Goal: Entertainment & Leisure: Browse casually

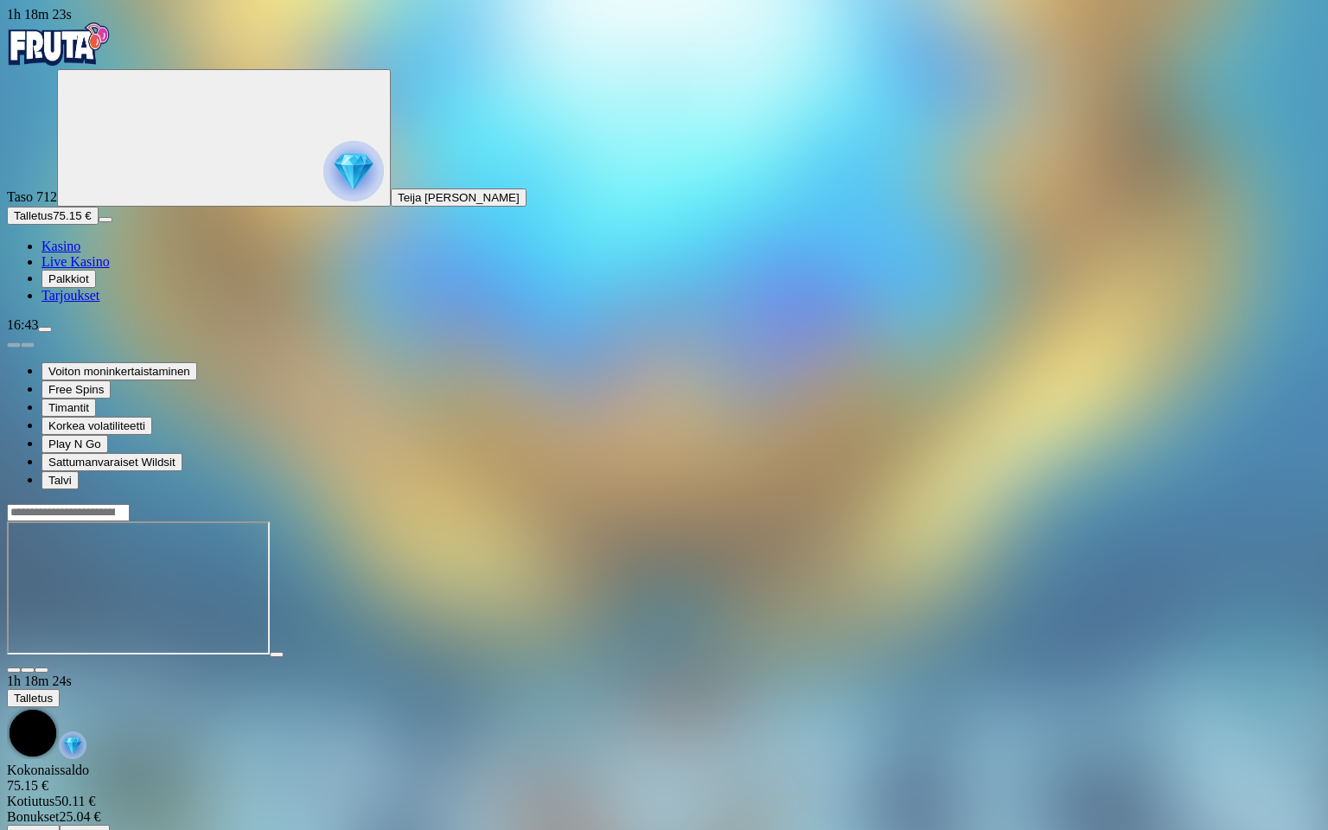
click at [14, 670] on span "close icon" at bounding box center [14, 670] width 0 height 0
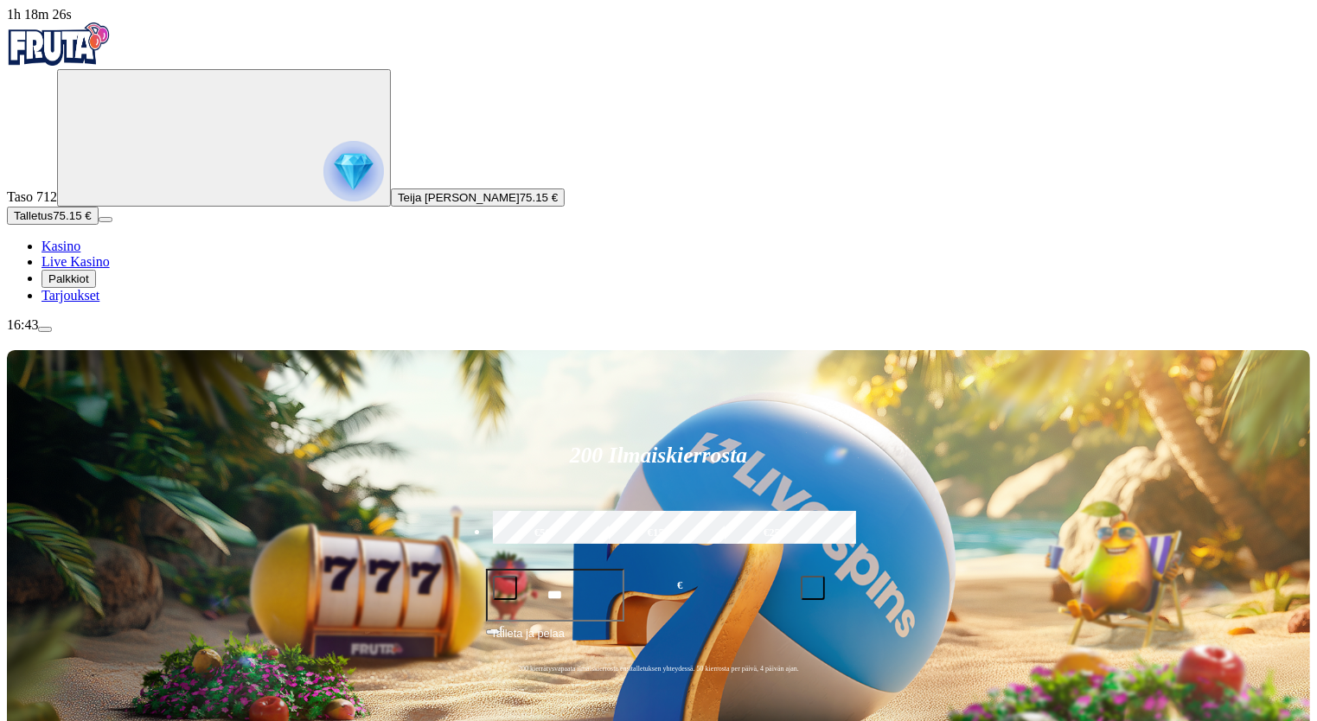
click at [323, 177] on img "Primary" at bounding box center [353, 171] width 61 height 61
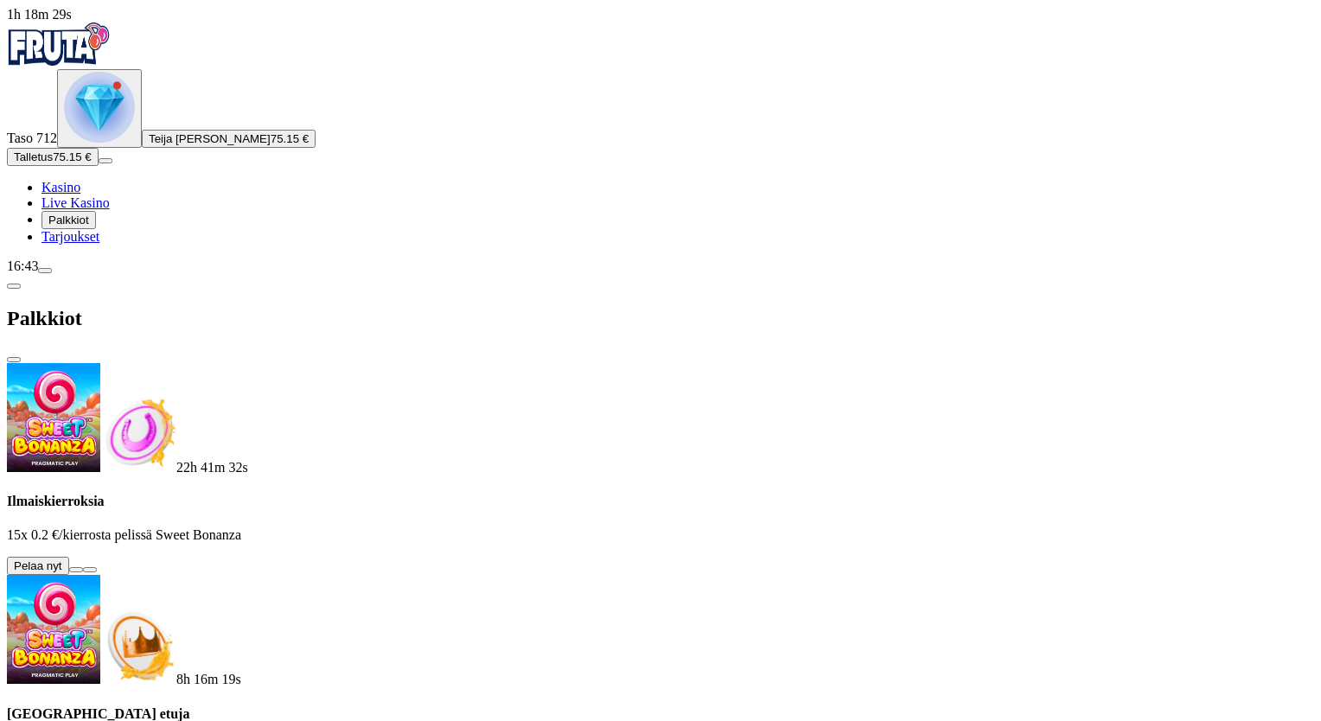
click at [14, 286] on span "chevron-left icon" at bounding box center [14, 286] width 0 height 0
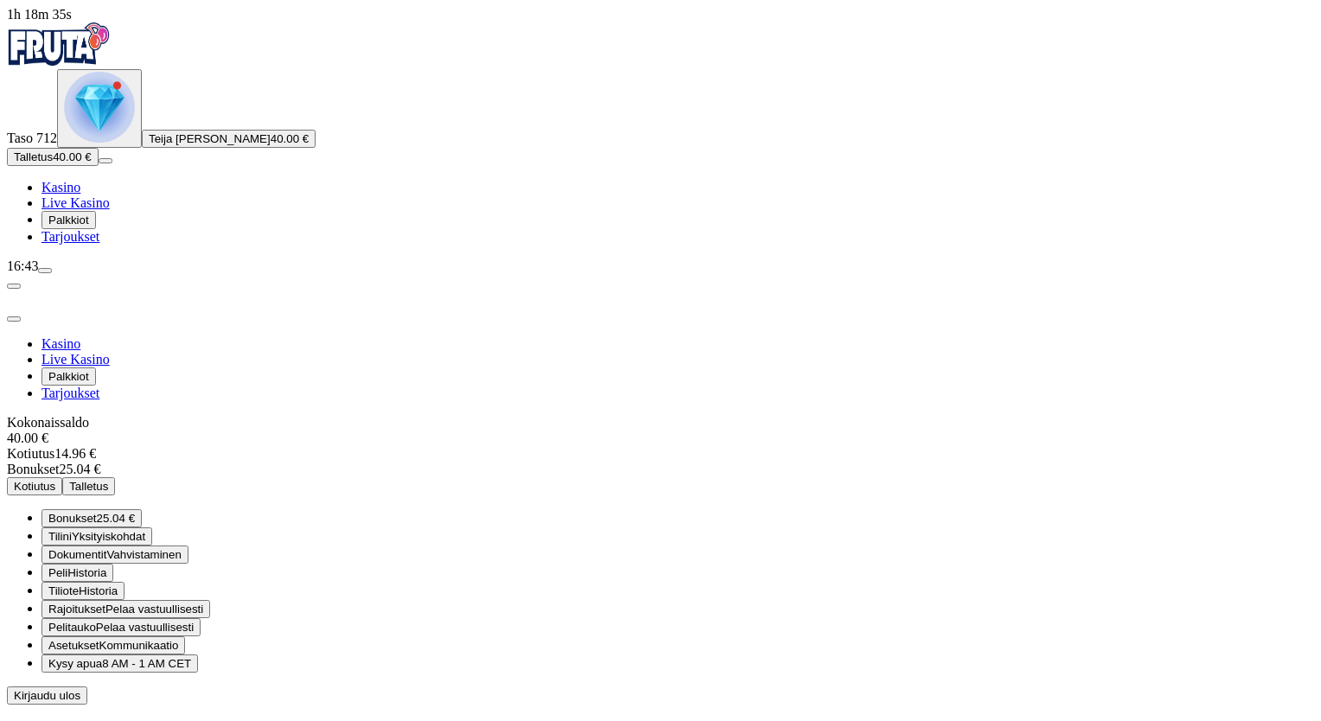
click at [14, 319] on span "close icon" at bounding box center [14, 319] width 0 height 0
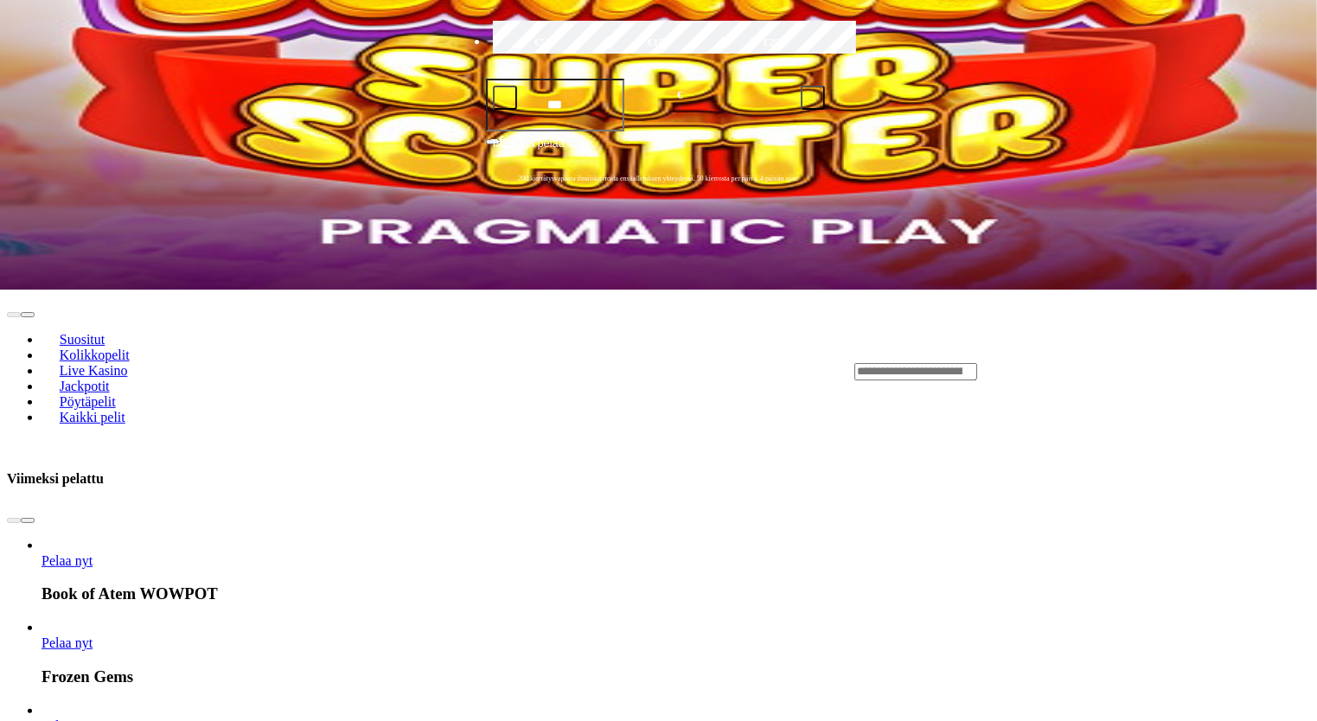
scroll to position [549, 0]
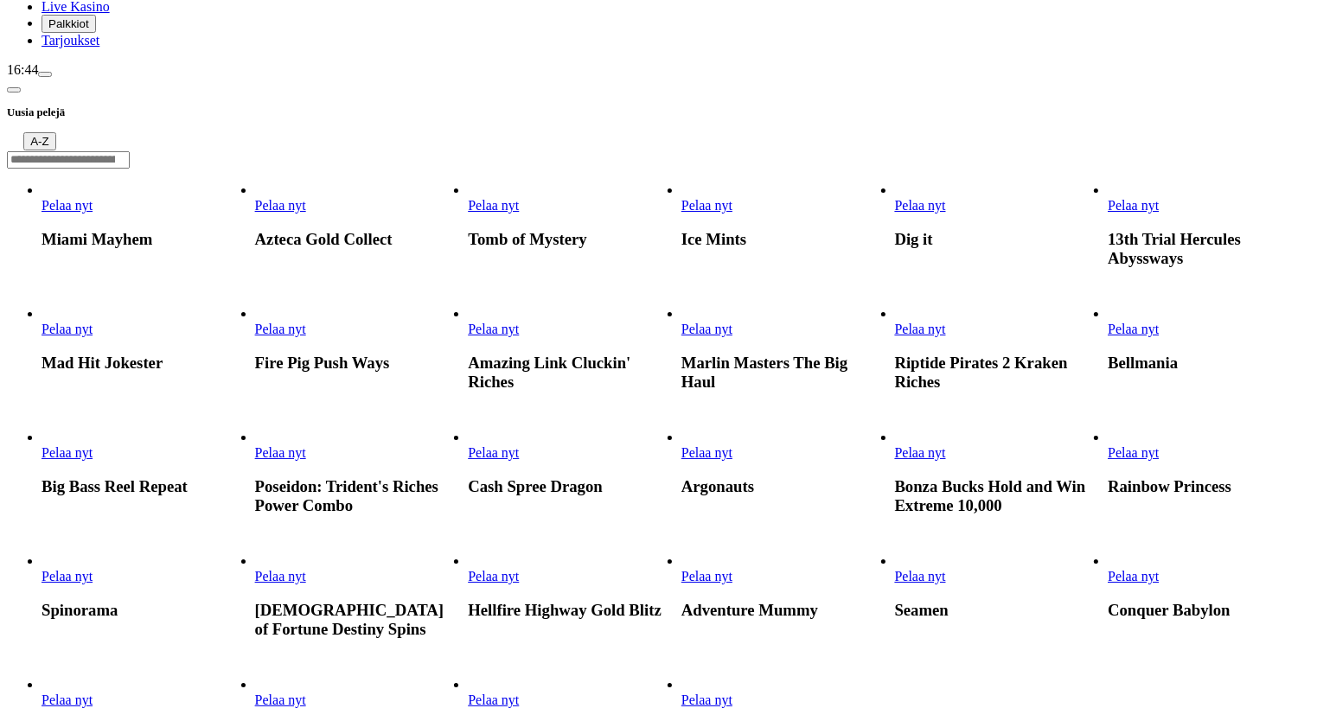
scroll to position [200, 0]
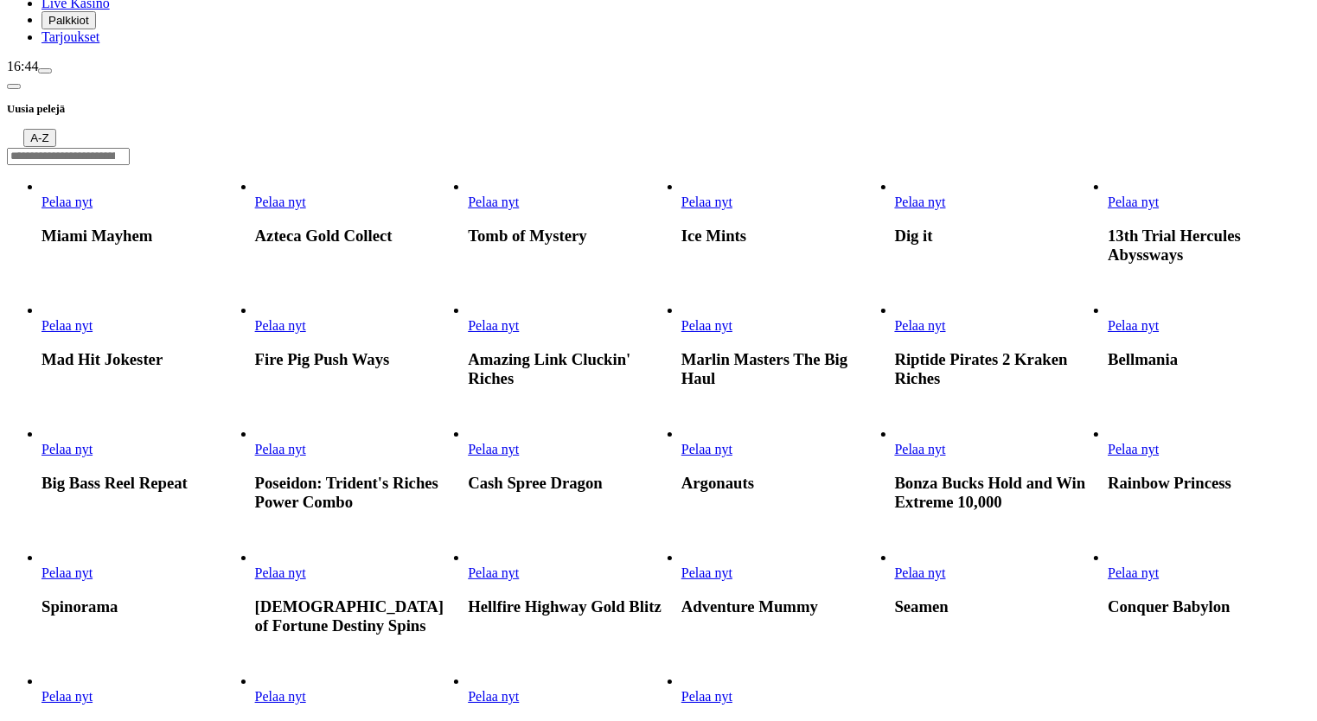
click at [946, 448] on span "Pelaa nyt" at bounding box center [920, 449] width 51 height 15
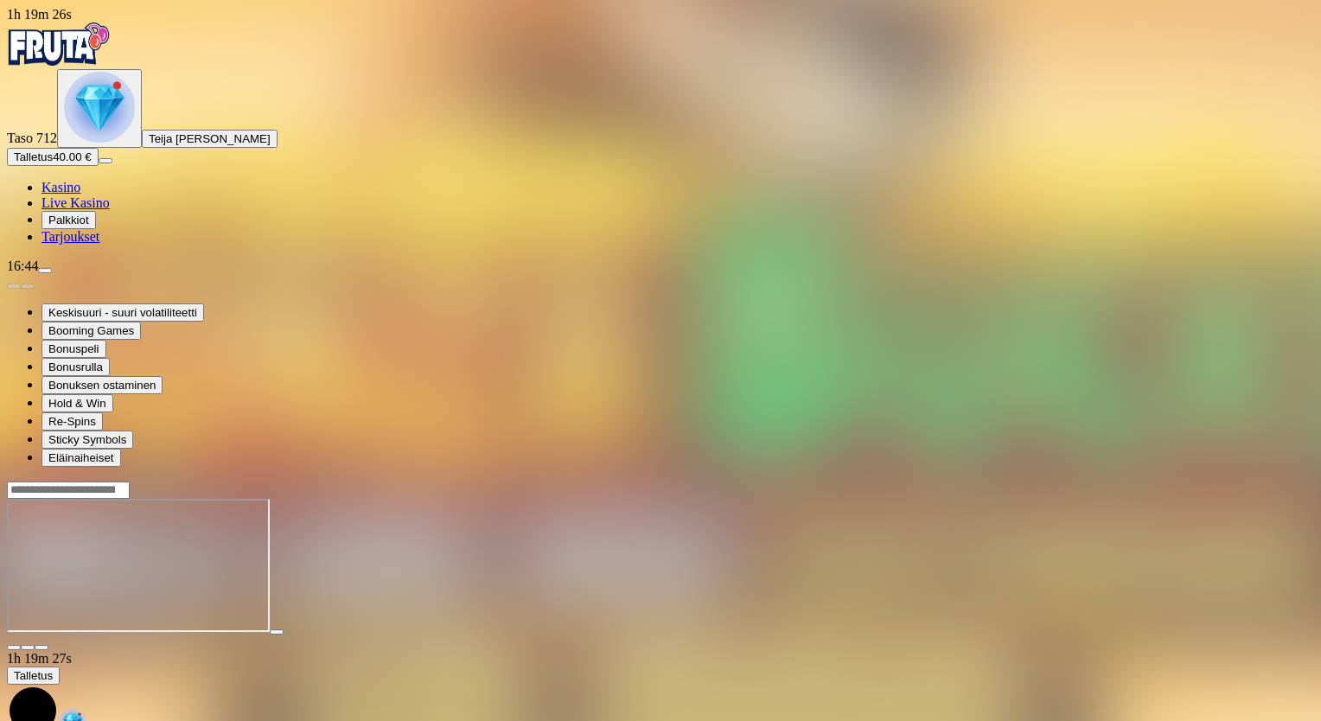
click at [42, 648] on span "fullscreen icon" at bounding box center [42, 648] width 0 height 0
